Goal: Task Accomplishment & Management: Use online tool/utility

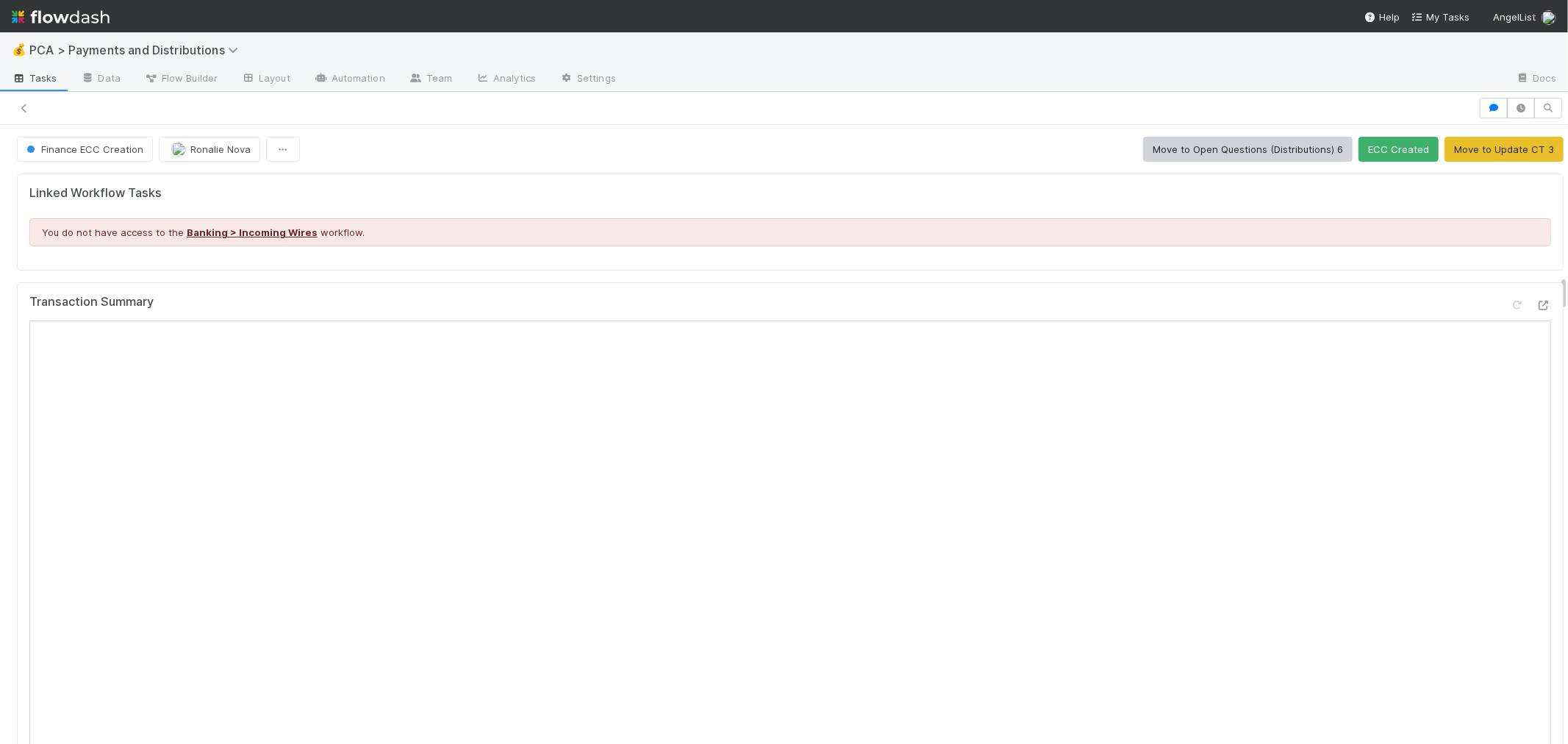
scroll to position [2533, 0]
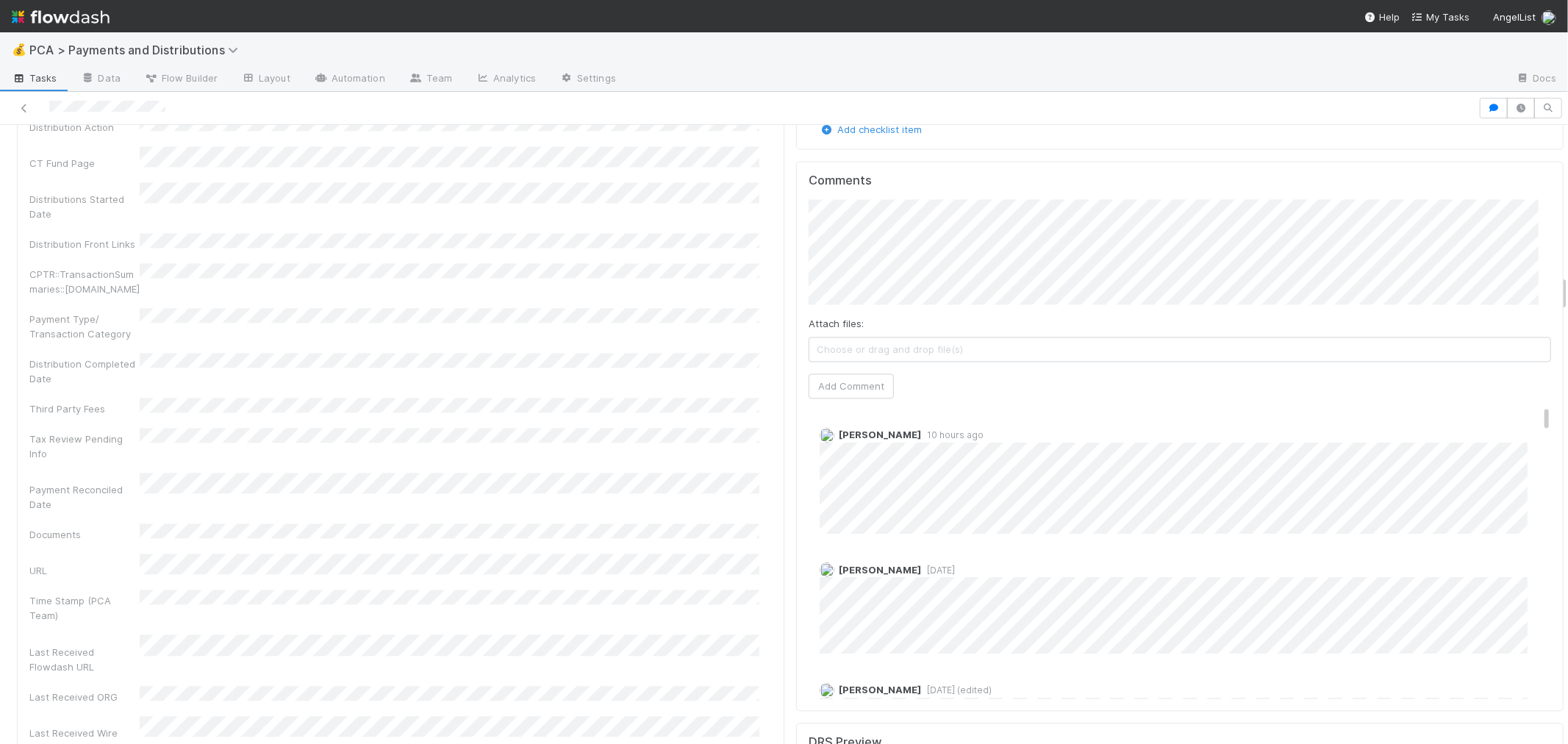
click at [957, 316] on div "Attach files: Choose or drag and drop file(s)" at bounding box center [1180, 339] width 742 height 45
click at [839, 374] on button "Add Comment" at bounding box center [851, 386] width 85 height 25
click at [861, 445] on link "Delete" at bounding box center [875, 450] width 30 height 12
click at [906, 416] on div "Ronalie Nova 1 hour ago Edit Delete" at bounding box center [1186, 488] width 754 height 144
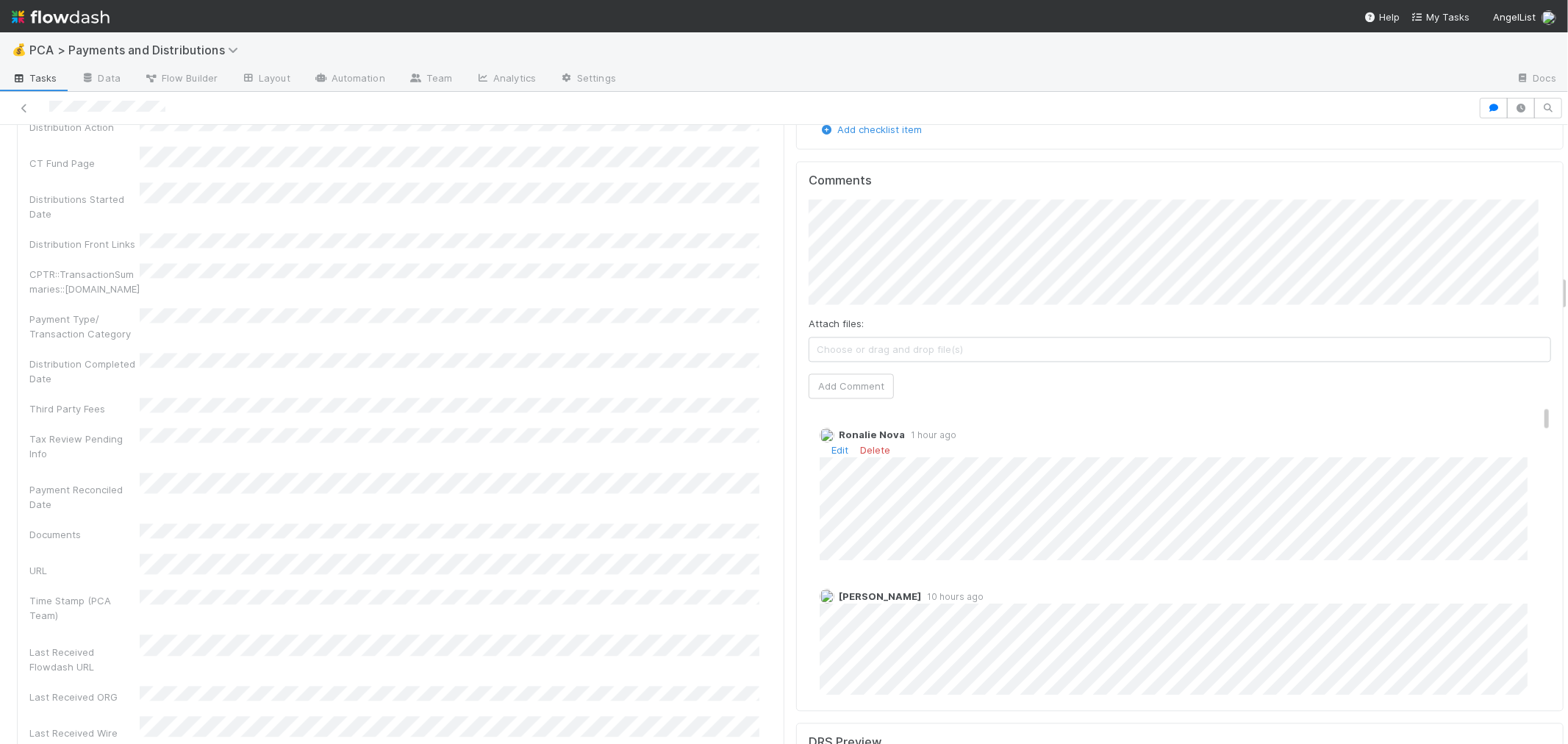
click at [906, 429] on span "1 hour ago" at bounding box center [930, 435] width 51 height 11
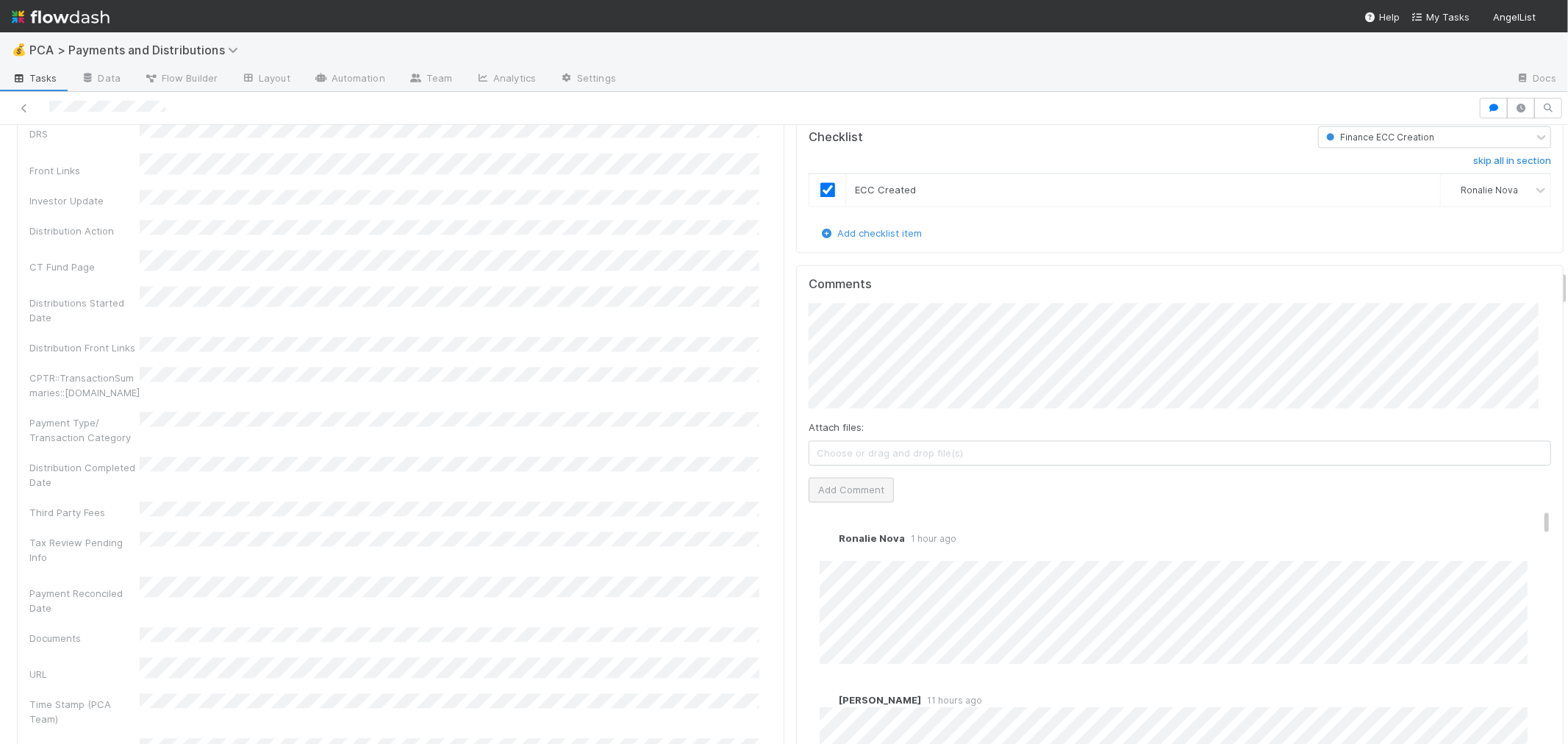
scroll to position [2452, 0]
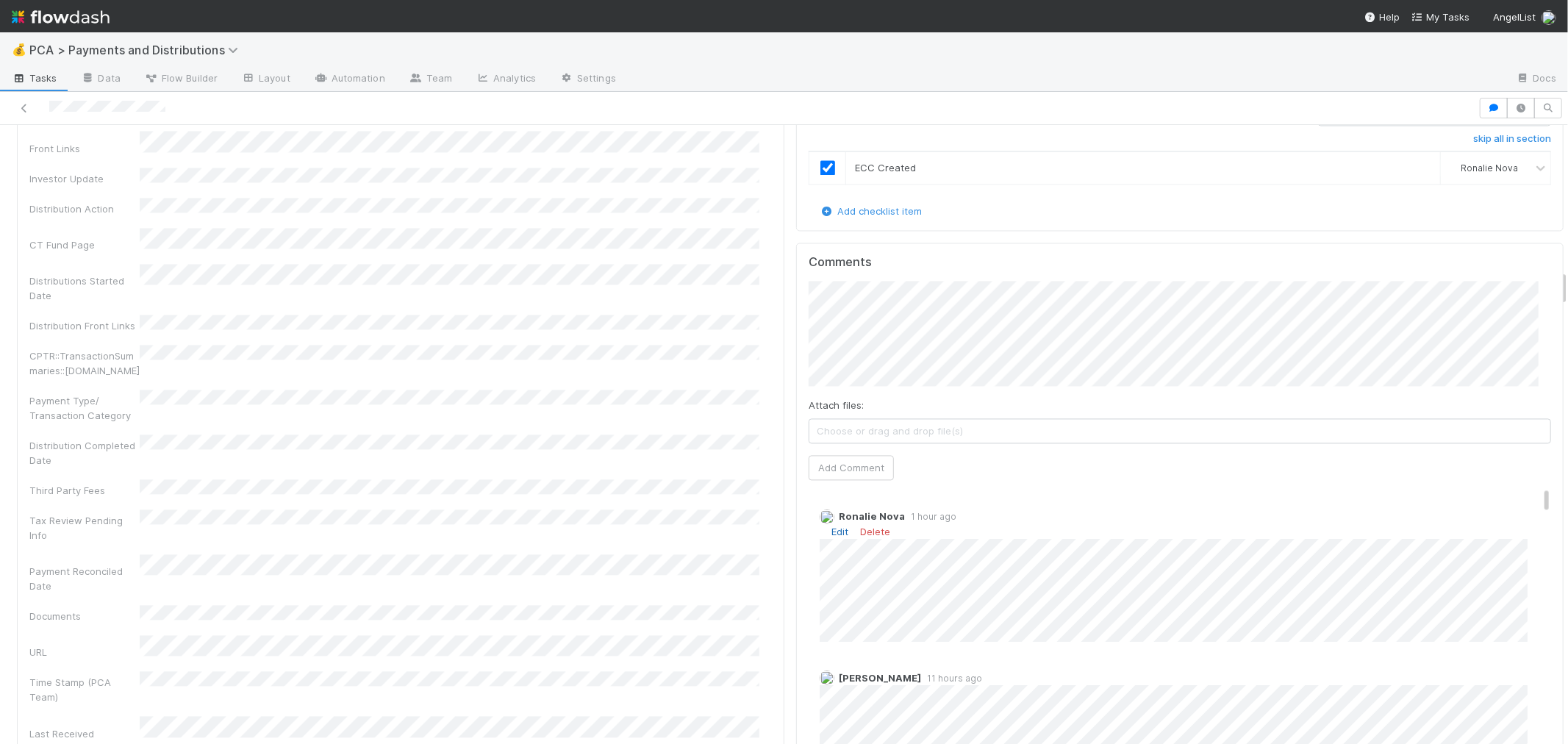
click at [831, 526] on link "Edit" at bounding box center [840, 531] width 17 height 12
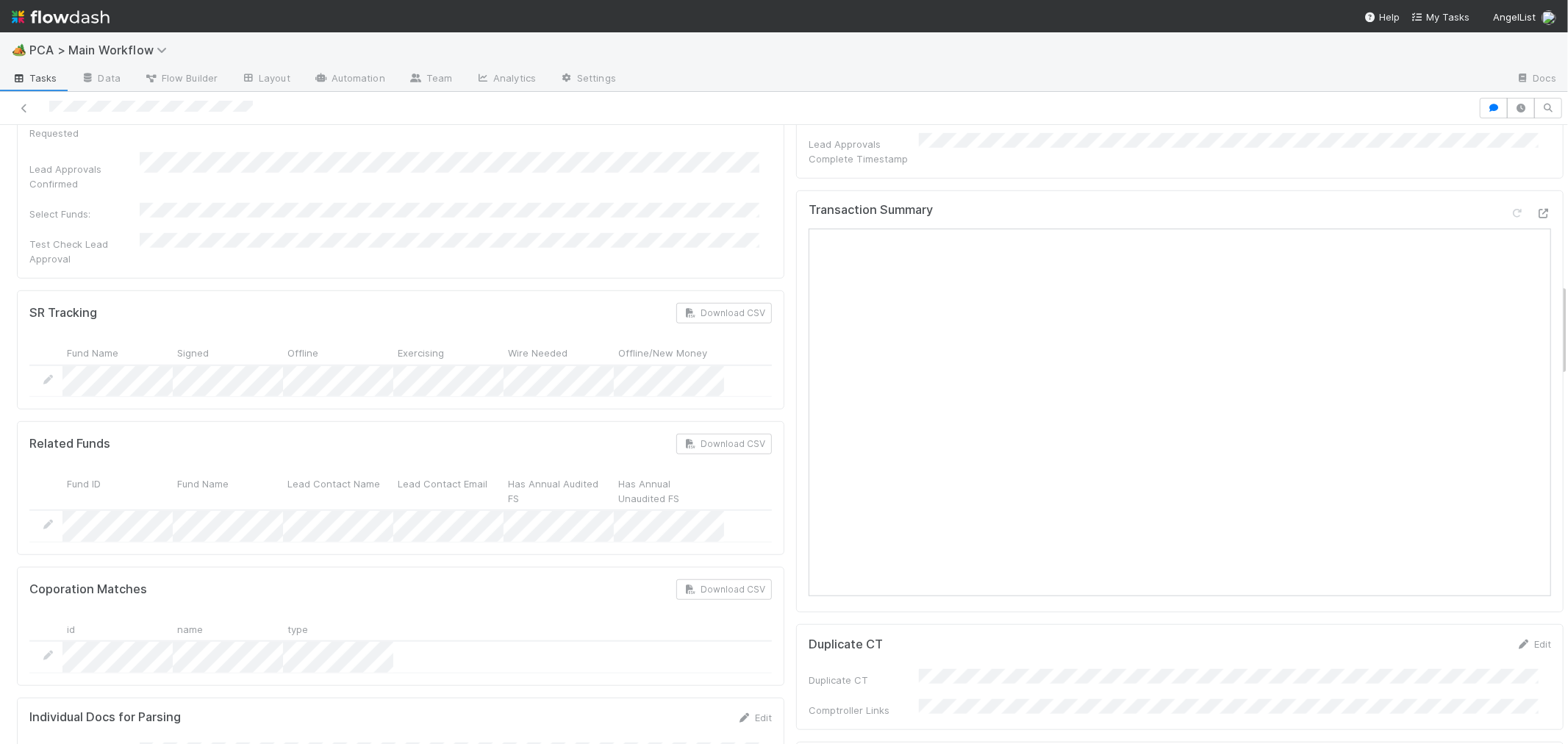
scroll to position [736, 0]
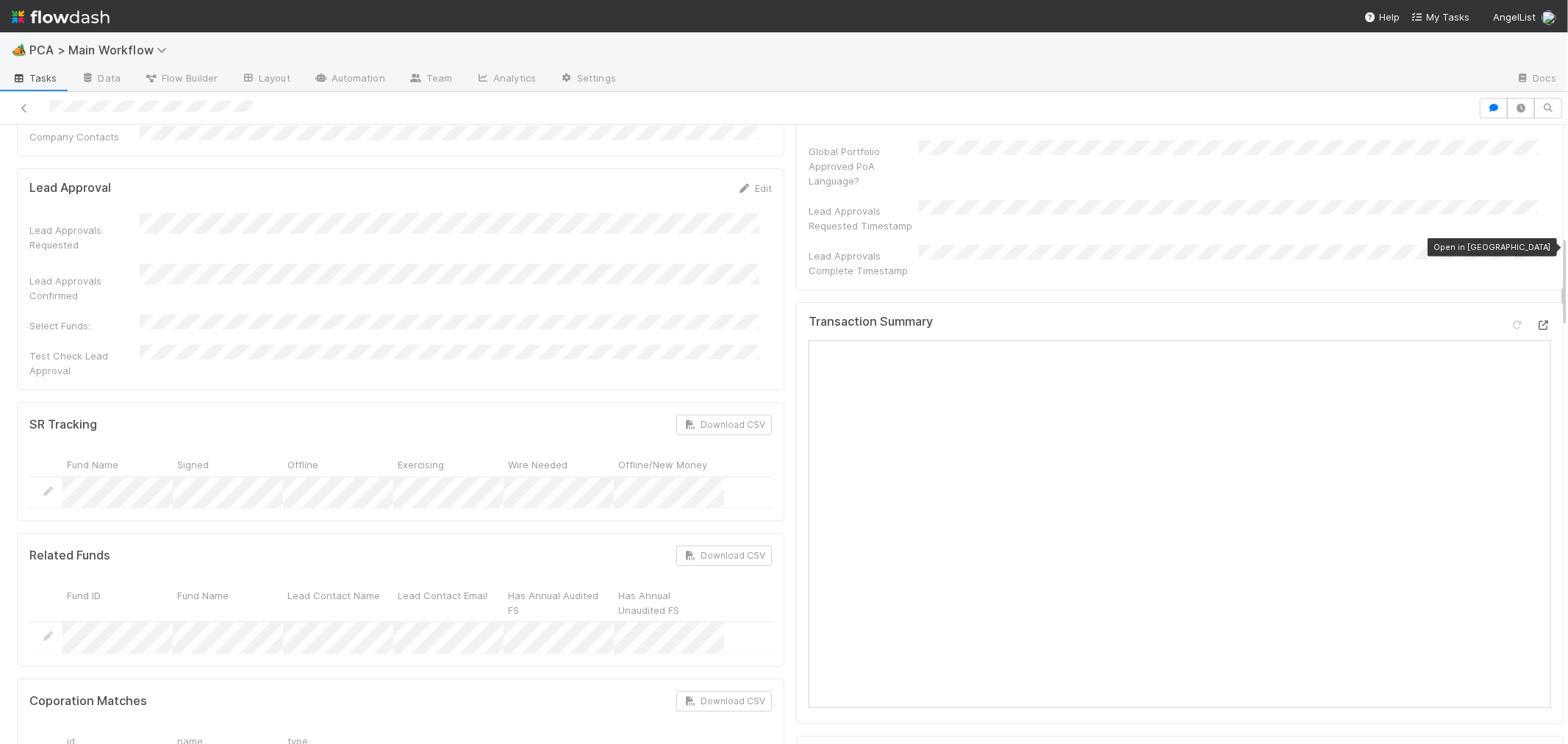
click at [1537, 321] on icon at bounding box center [1543, 326] width 15 height 9
